Goal: Task Accomplishment & Management: Use online tool/utility

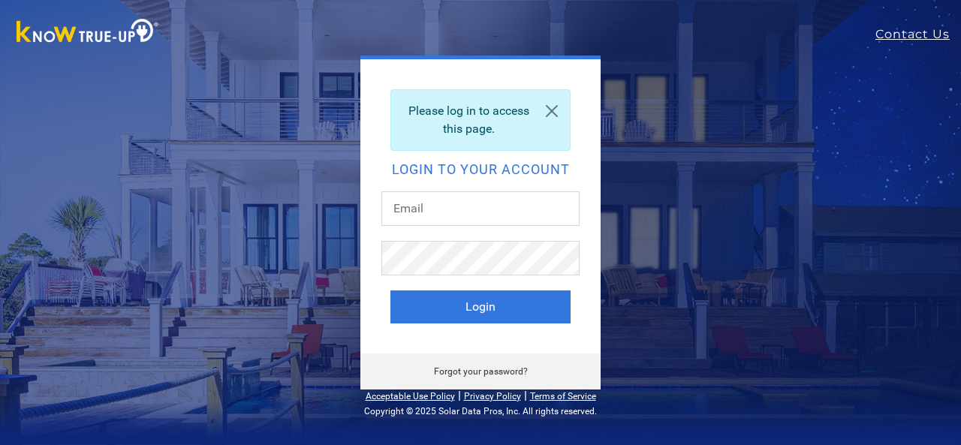
type input "UID: [EMAIL_ADDRESS][DOMAIN_NAME]"
click at [490, 300] on button "Login" at bounding box center [480, 307] width 180 height 33
type input "UID: harris11291@outlook.com"
click at [477, 306] on button "Login" at bounding box center [480, 307] width 180 height 33
type input "UID: harris11291@outlook.com"
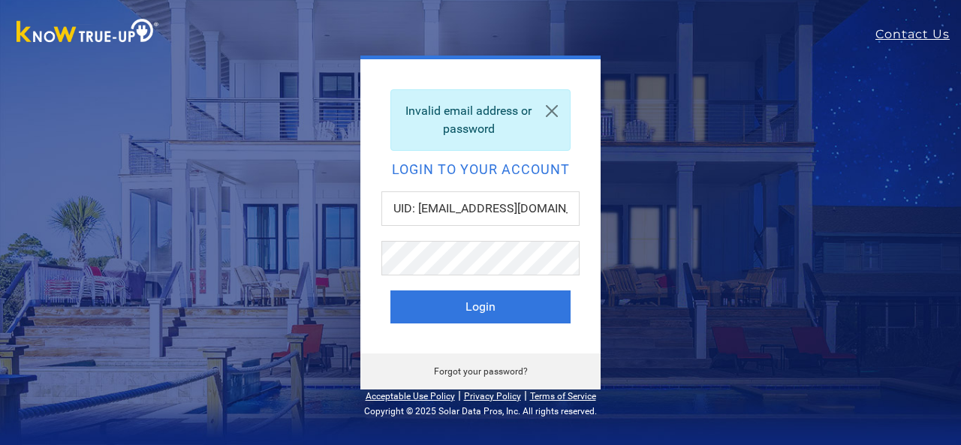
click at [461, 303] on button "Login" at bounding box center [480, 307] width 180 height 33
drag, startPoint x: 413, startPoint y: 209, endPoint x: 349, endPoint y: 190, distance: 66.7
click at [351, 190] on div "Invalid email address or password Login to your account UID: harris11291@outloo…" at bounding box center [480, 222] width 571 height 333
type input "harris11291@outlook.com"
click at [439, 304] on button "Login" at bounding box center [480, 307] width 180 height 33
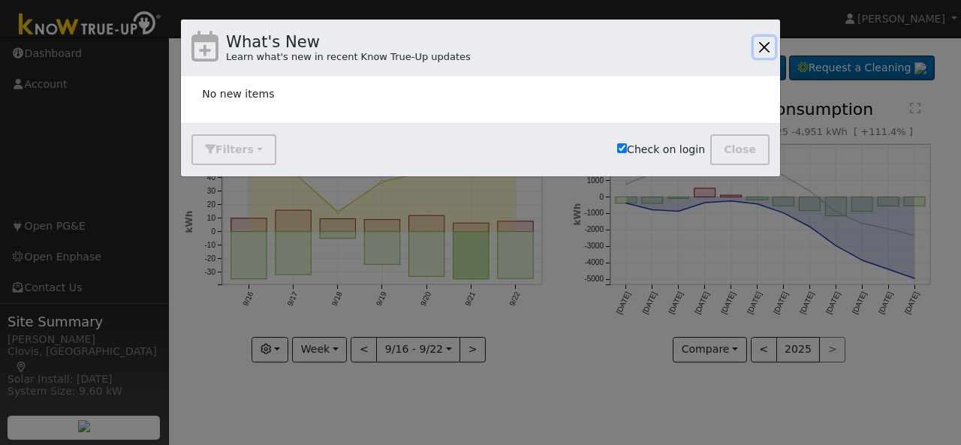
click at [764, 44] on button "button" at bounding box center [764, 47] width 21 height 21
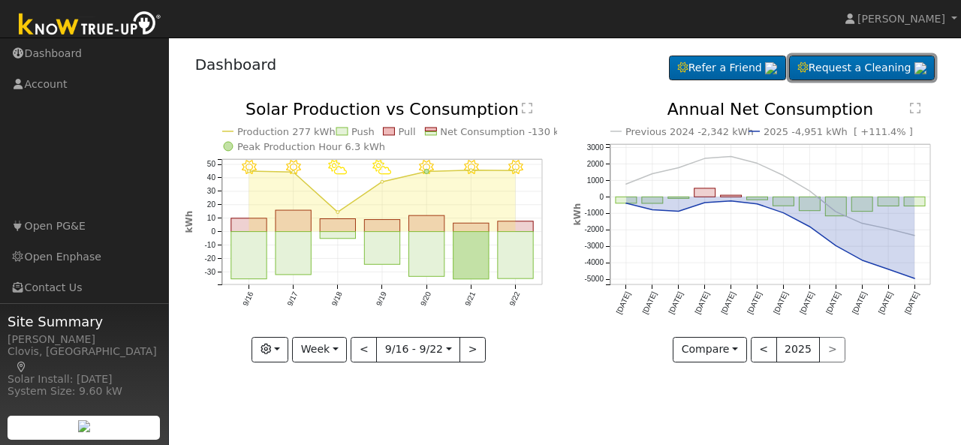
click at [885, 63] on link "Request a Cleaning" at bounding box center [862, 69] width 146 height 26
